Goal: Task Accomplishment & Management: Use online tool/utility

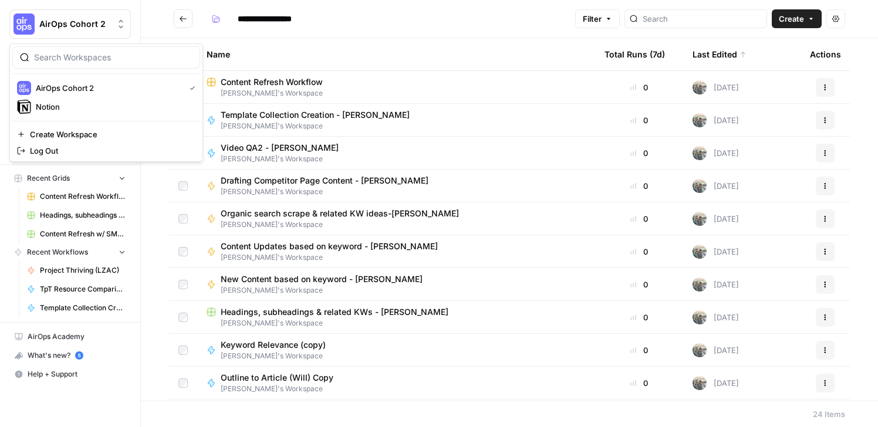
click at [69, 18] on span "AirOps Cohort 2" at bounding box center [74, 24] width 71 height 12
click at [59, 111] on span "Notion" at bounding box center [113, 107] width 155 height 12
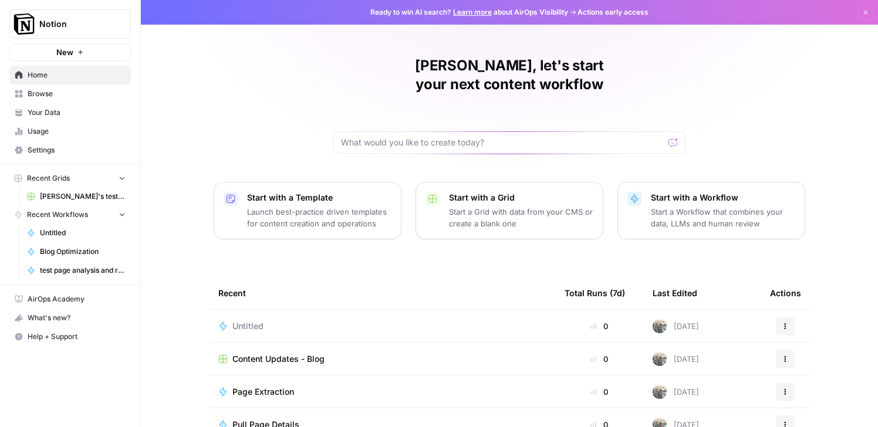
click at [691, 182] on button "Start with a Workflow Start a Workflow that combines your data, LLMs and human …" at bounding box center [712, 211] width 188 height 58
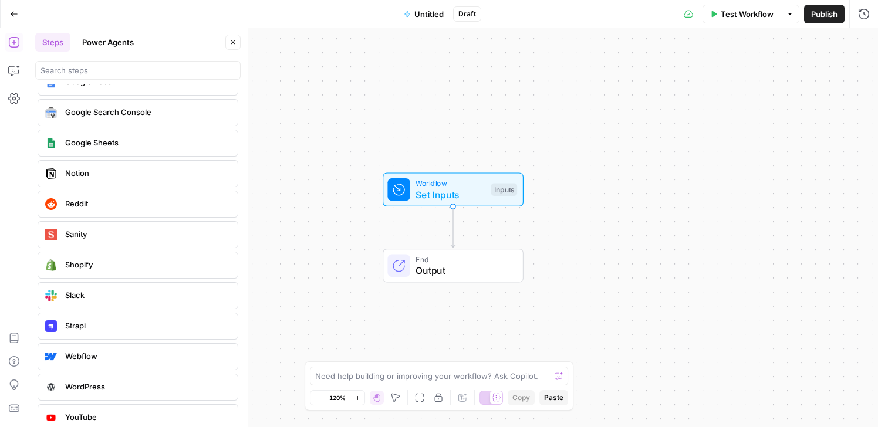
scroll to position [2208, 0]
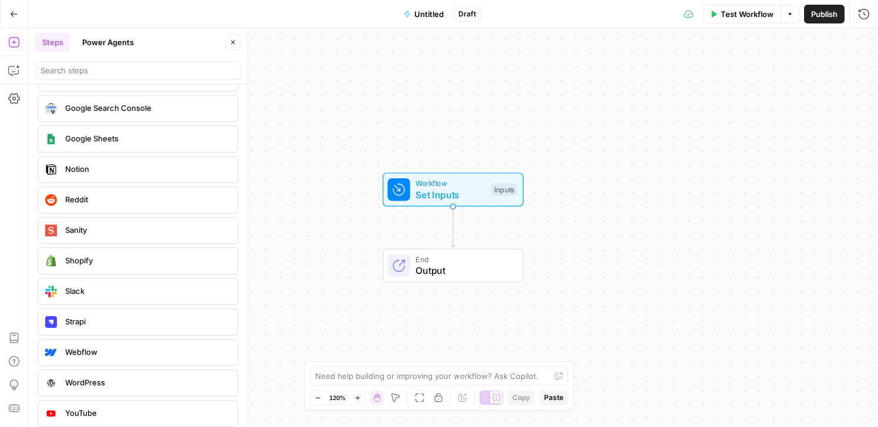
click at [106, 47] on button "Power Agents" at bounding box center [108, 42] width 66 height 19
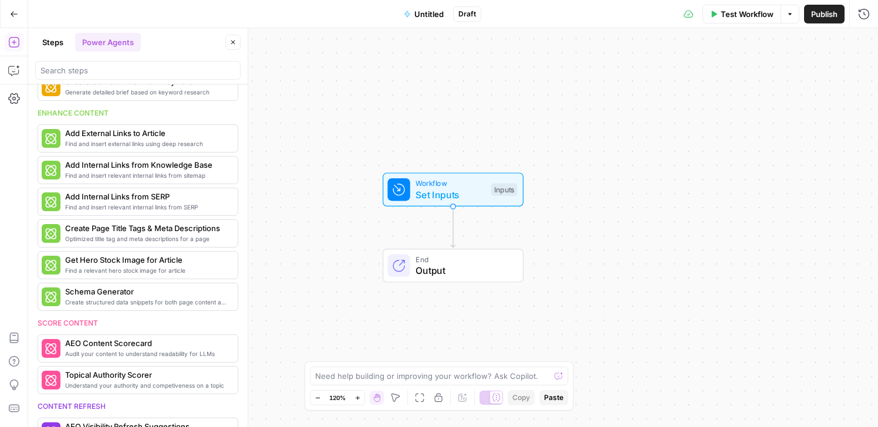
scroll to position [183, 0]
